Goal: Consume media (video, audio): Consume media (video, audio)

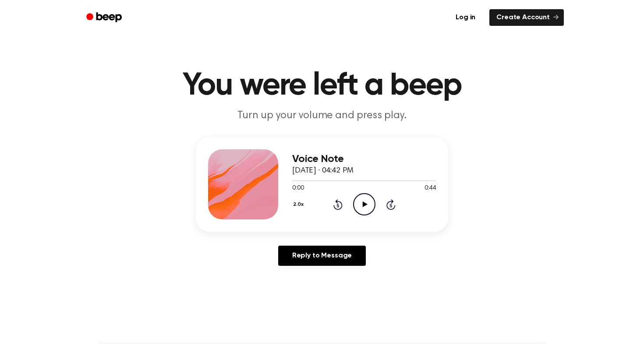
click at [302, 207] on button "2.0x" at bounding box center [299, 204] width 14 height 15
click at [314, 272] on div "1.2x" at bounding box center [309, 271] width 34 height 16
click at [367, 202] on icon "Play Audio" at bounding box center [364, 204] width 22 height 22
click at [368, 205] on icon "Play Audio" at bounding box center [364, 204] width 22 height 22
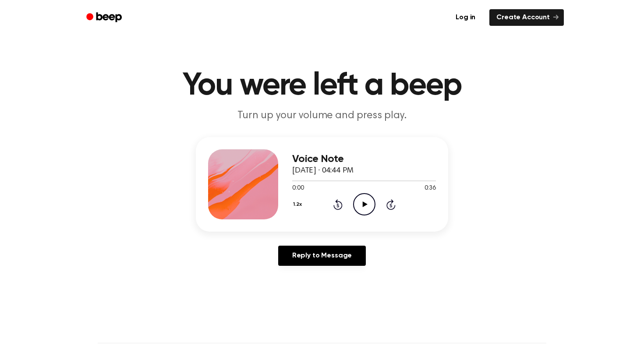
click at [360, 203] on icon "Play Audio" at bounding box center [364, 204] width 22 height 22
click at [359, 204] on icon "Play Audio" at bounding box center [364, 204] width 22 height 22
